Goal: Information Seeking & Learning: Learn about a topic

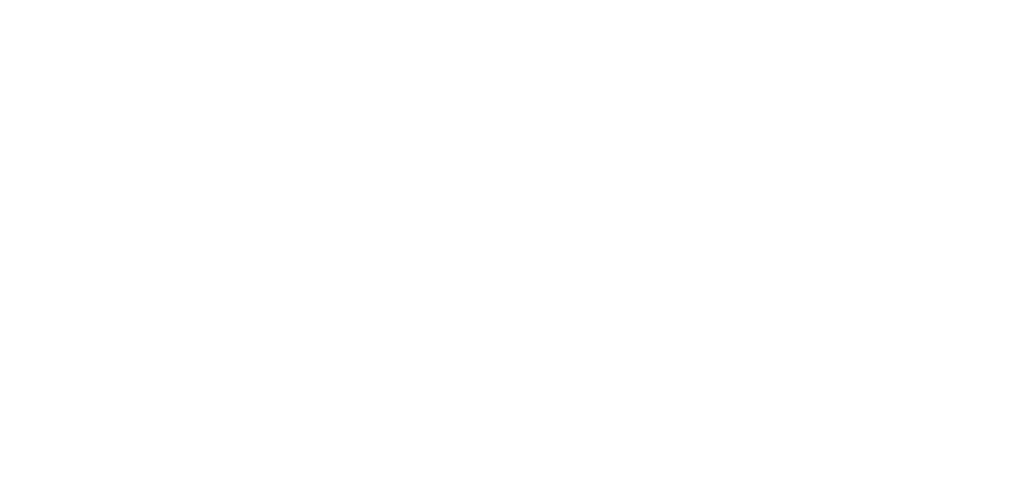
click at [224, 0] on html at bounding box center [511, 0] width 1023 height 0
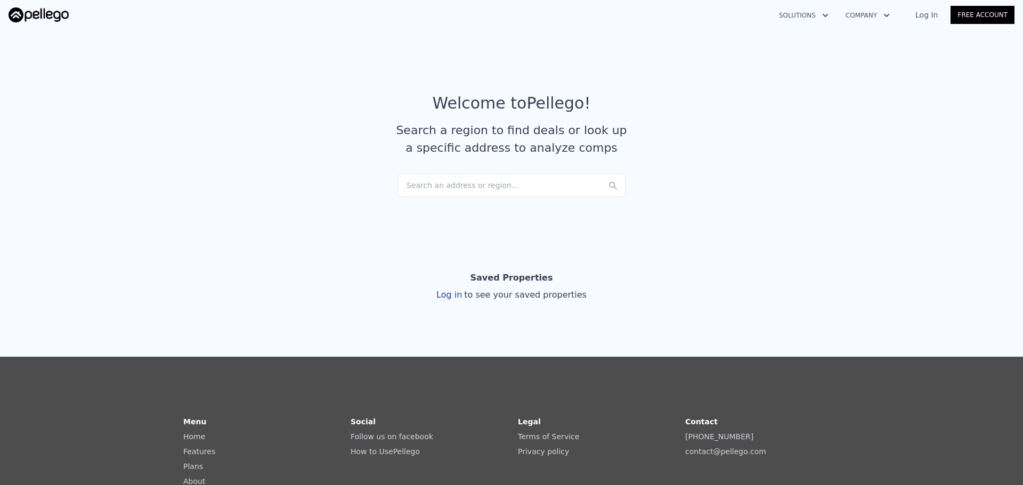
click at [481, 182] on div "Search an address or region..." at bounding box center [511, 185] width 228 height 23
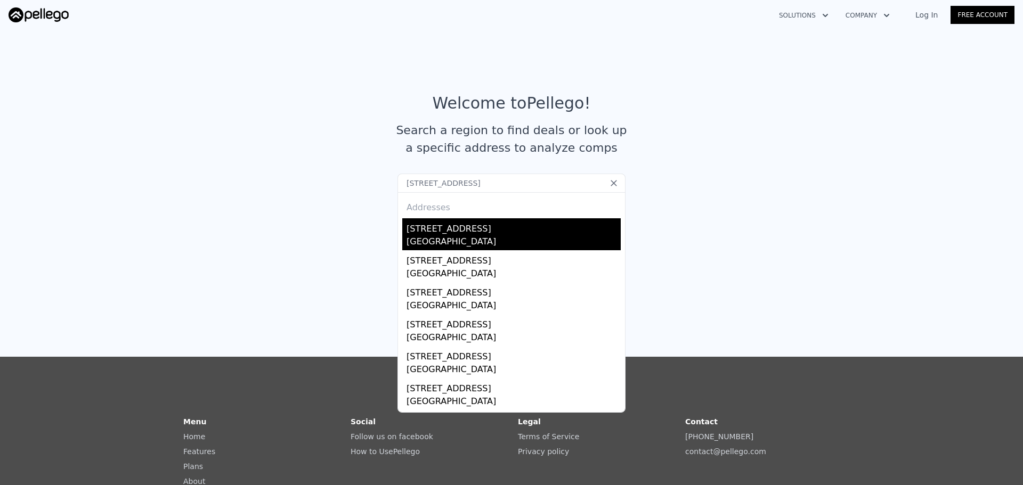
type input "[STREET_ADDRESS]"
click at [471, 230] on div "[STREET_ADDRESS]" at bounding box center [513, 226] width 214 height 17
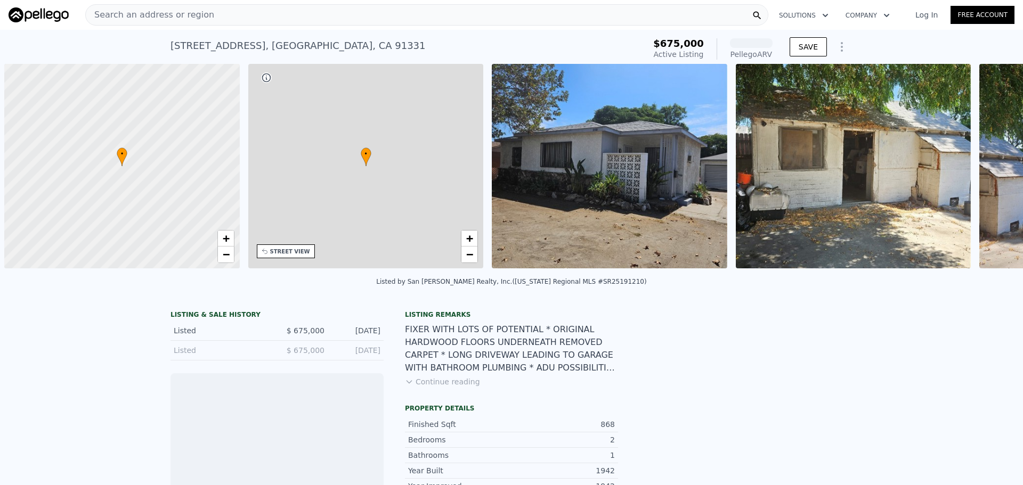
scroll to position [0, 4]
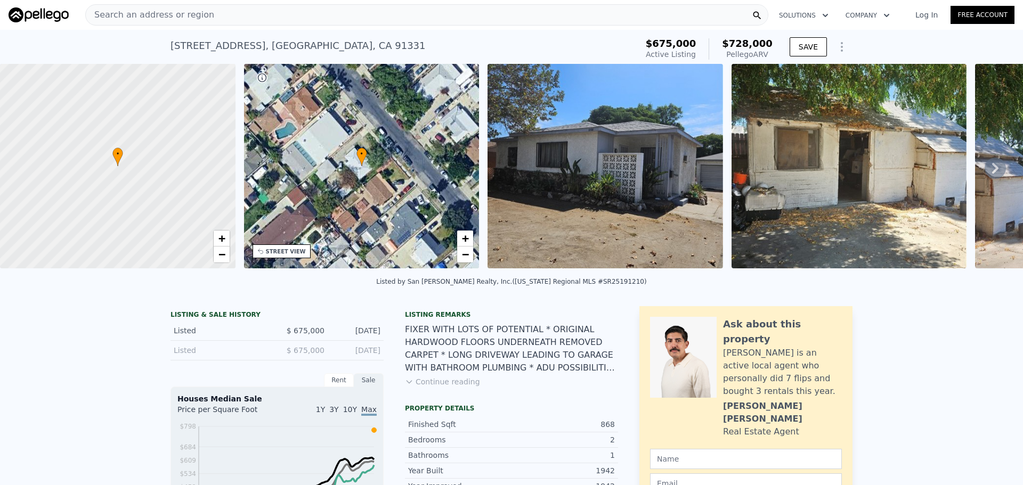
click at [291, 262] on div "• + −" at bounding box center [361, 166] width 235 height 205
click at [294, 252] on div "STREET VIEW" at bounding box center [286, 252] width 40 height 8
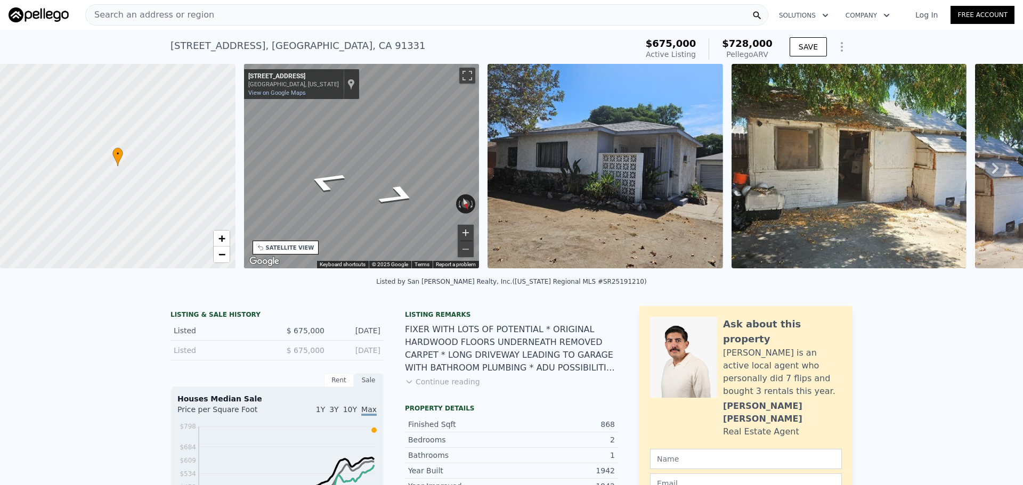
click at [472, 229] on button "Zoom in" at bounding box center [466, 233] width 16 height 16
click at [393, 208] on icon "Go Northwest, Amboy Ave" at bounding box center [401, 202] width 56 height 25
click at [289, 16] on div "Search an address or region" at bounding box center [426, 14] width 683 height 21
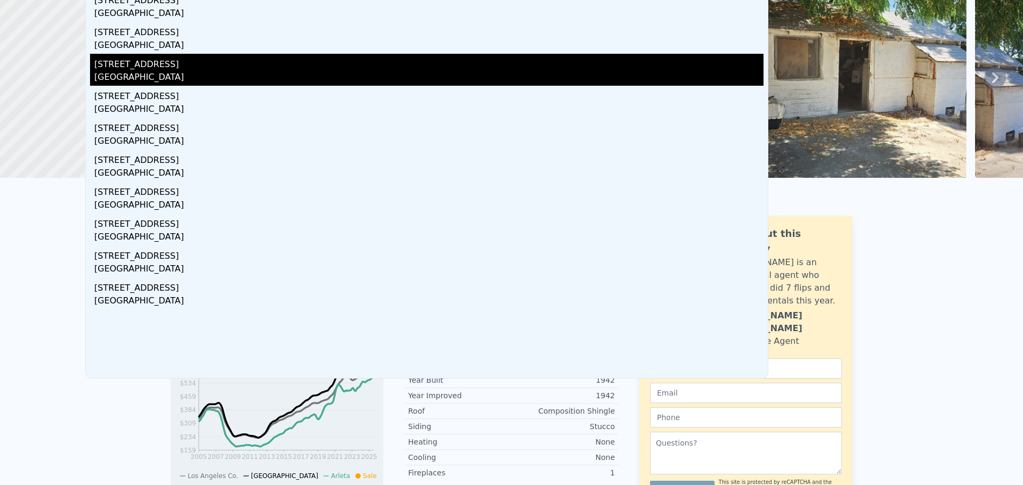
scroll to position [0, 0]
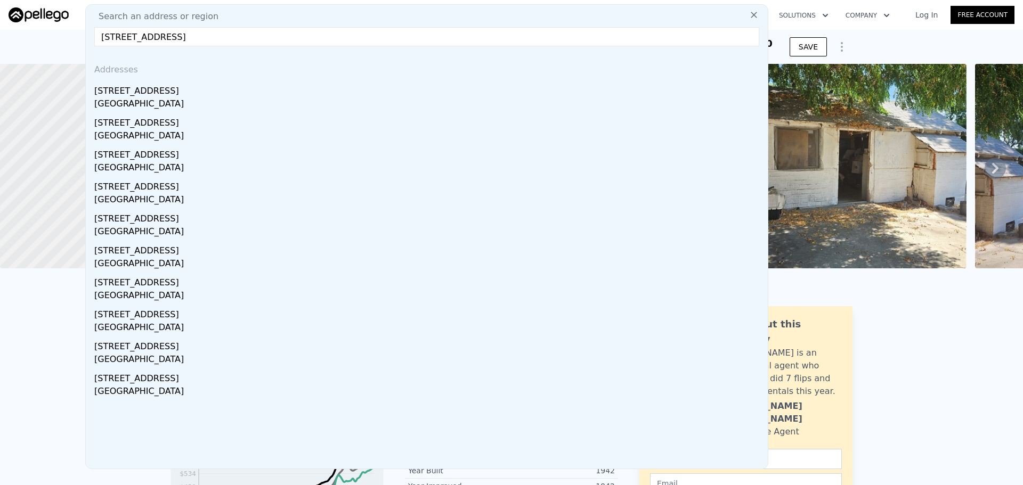
click at [169, 35] on input "[STREET_ADDRESS]" at bounding box center [426, 36] width 665 height 19
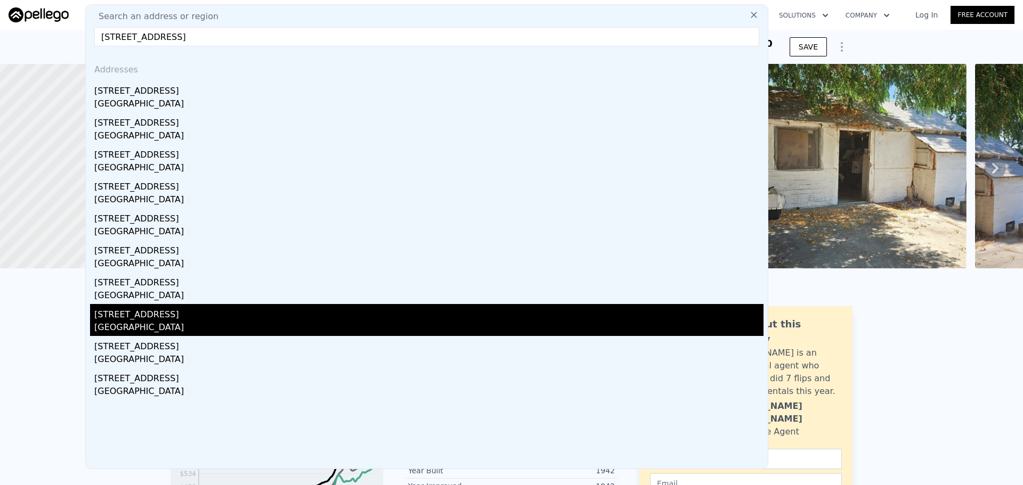
type input "[STREET_ADDRESS]"
click at [185, 325] on div "[GEOGRAPHIC_DATA]" at bounding box center [428, 328] width 669 height 15
